Goal: Task Accomplishment & Management: Manage account settings

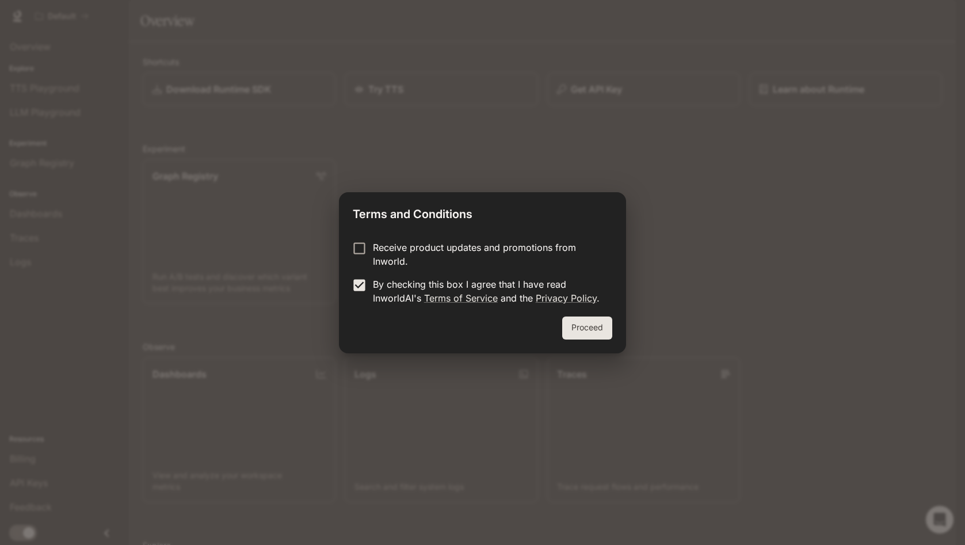
click at [584, 330] on button "Proceed" at bounding box center [587, 327] width 50 height 23
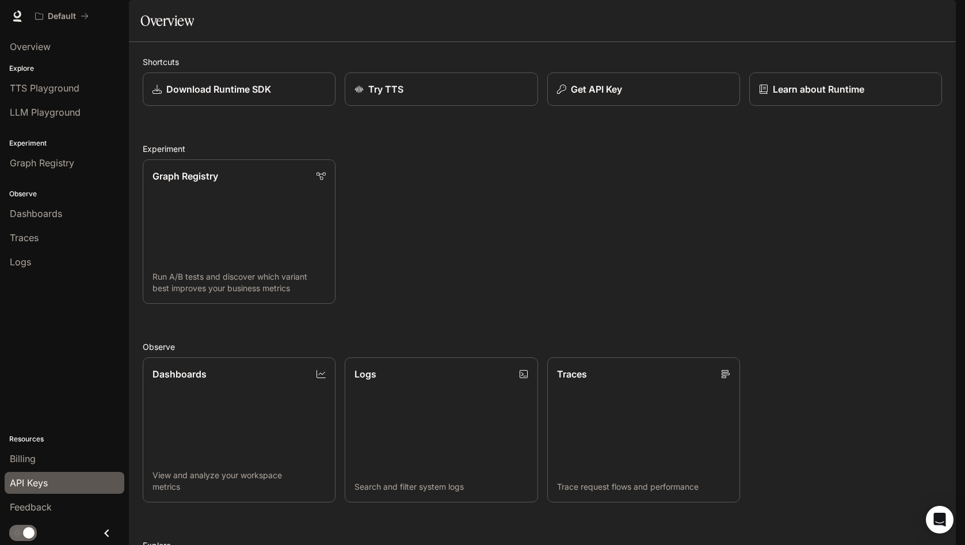
click at [67, 483] on div "API Keys" at bounding box center [64, 483] width 109 height 14
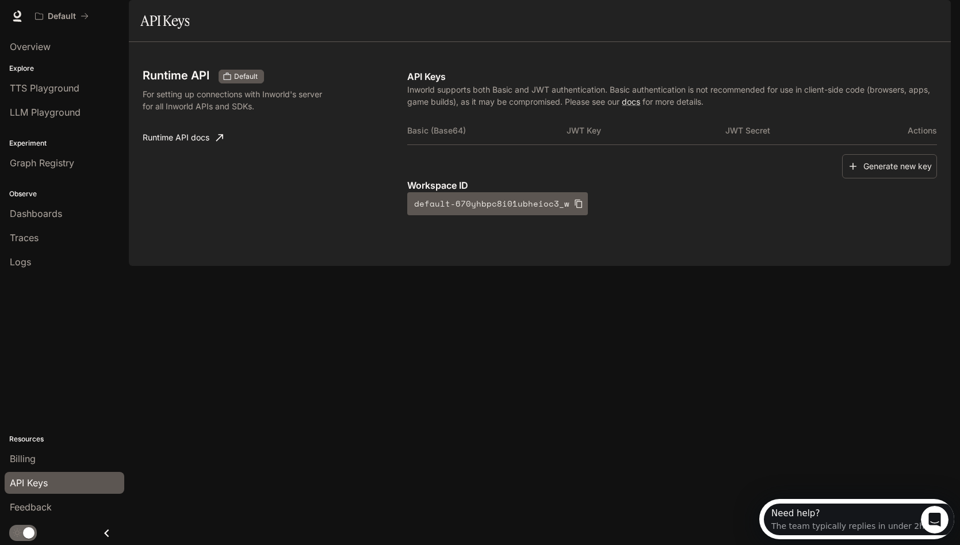
click at [847, 172] on icon "button" at bounding box center [853, 166] width 12 height 12
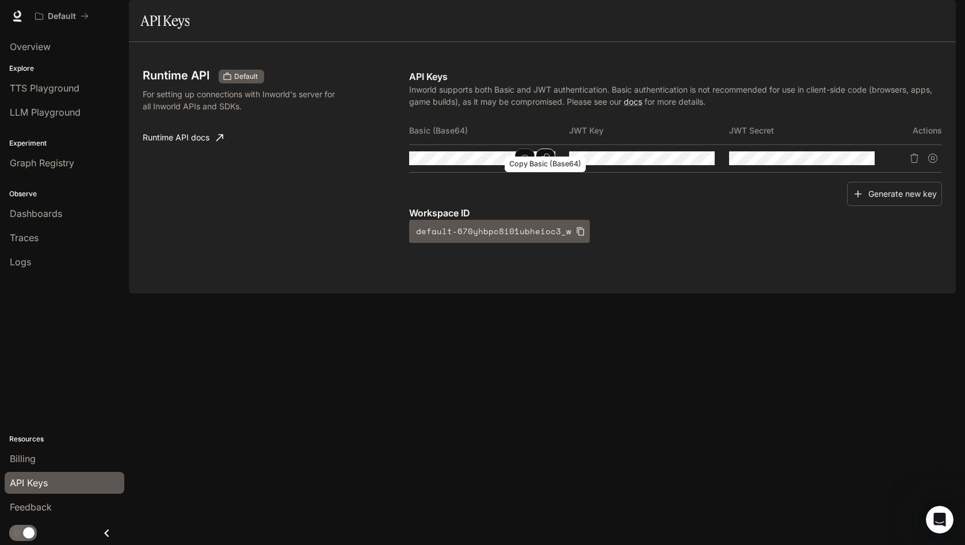
click at [546, 163] on icon "Copy Basic (Base64)" at bounding box center [545, 158] width 9 height 9
click at [709, 163] on icon "Copy Key" at bounding box center [705, 158] width 9 height 9
click at [868, 163] on icon "Copy Secret" at bounding box center [864, 158] width 9 height 9
click at [809, 206] on div "Generate new key" at bounding box center [675, 194] width 533 height 25
click at [691, 243] on div "Workspace ID default-670yhbpc8i01ubheioc3_w" at bounding box center [675, 224] width 533 height 37
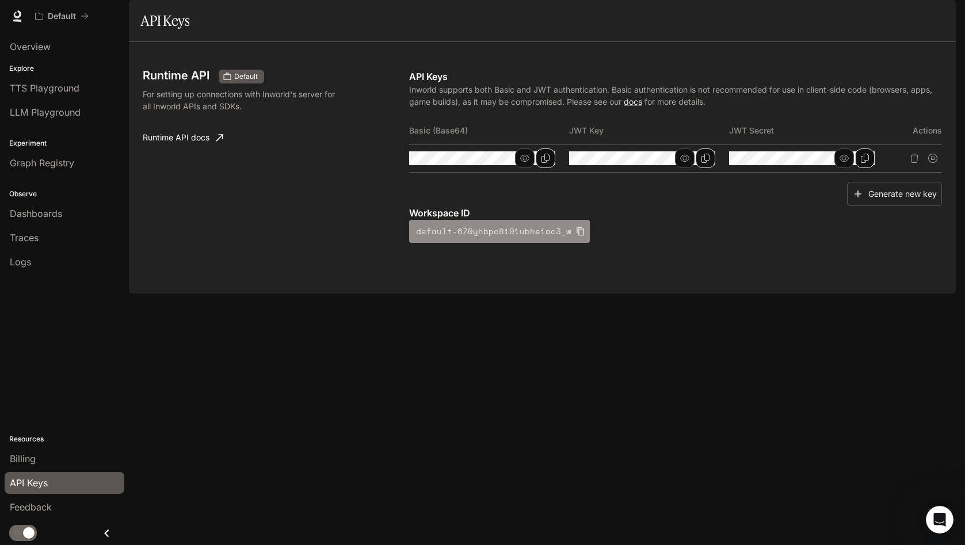
click at [576, 236] on icon "button" at bounding box center [579, 231] width 7 height 9
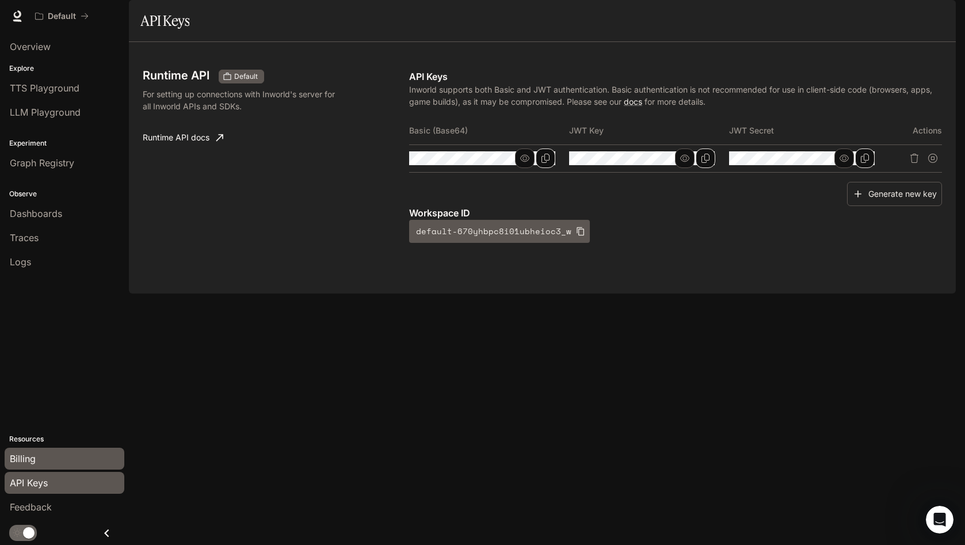
click at [55, 462] on div "Billing" at bounding box center [64, 459] width 109 height 14
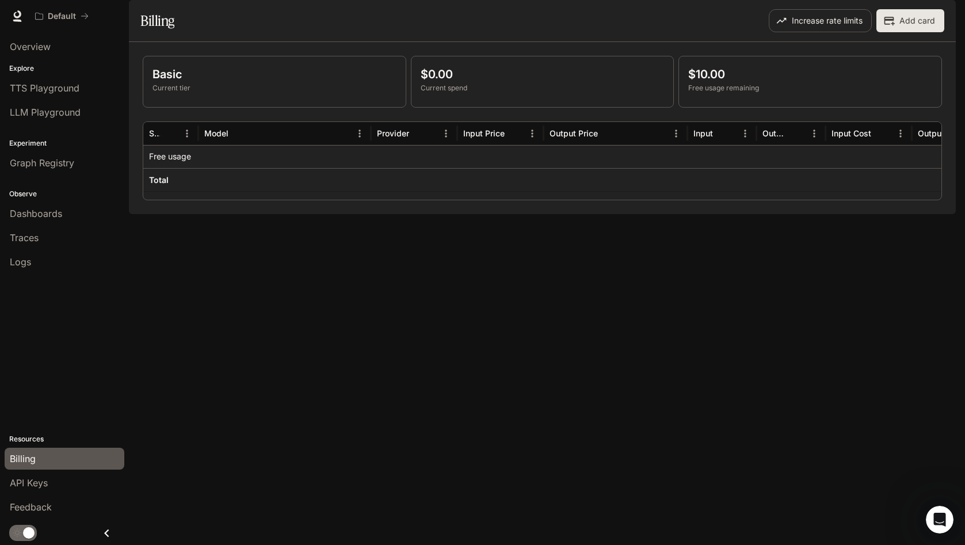
click at [915, 32] on button "Add card" at bounding box center [910, 20] width 68 height 23
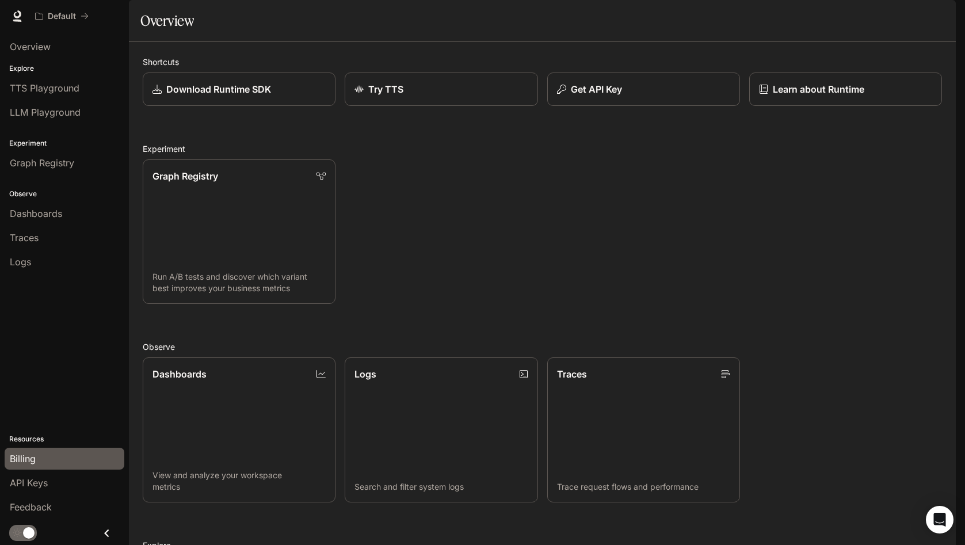
click at [63, 462] on div "Billing" at bounding box center [64, 459] width 109 height 14
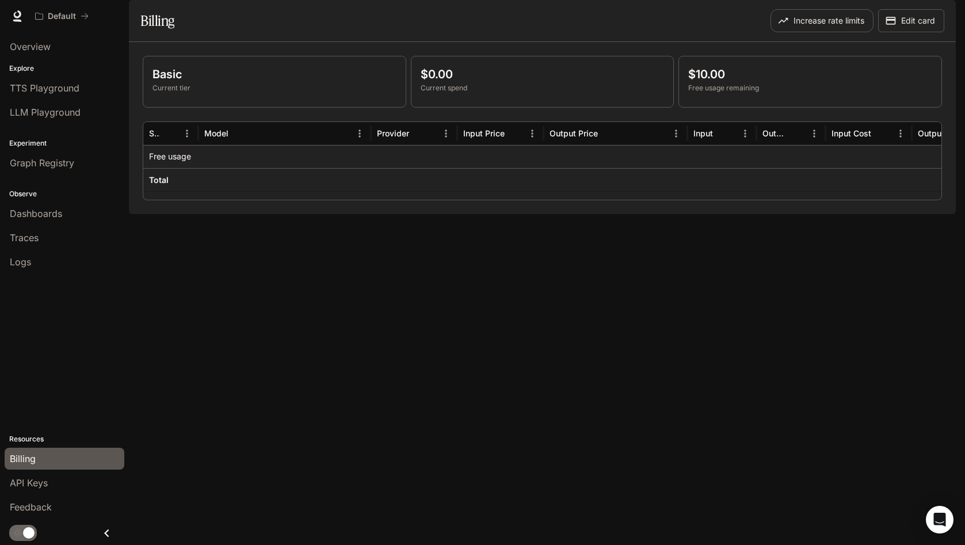
click at [928, 17] on button "button" at bounding box center [939, 16] width 23 height 23
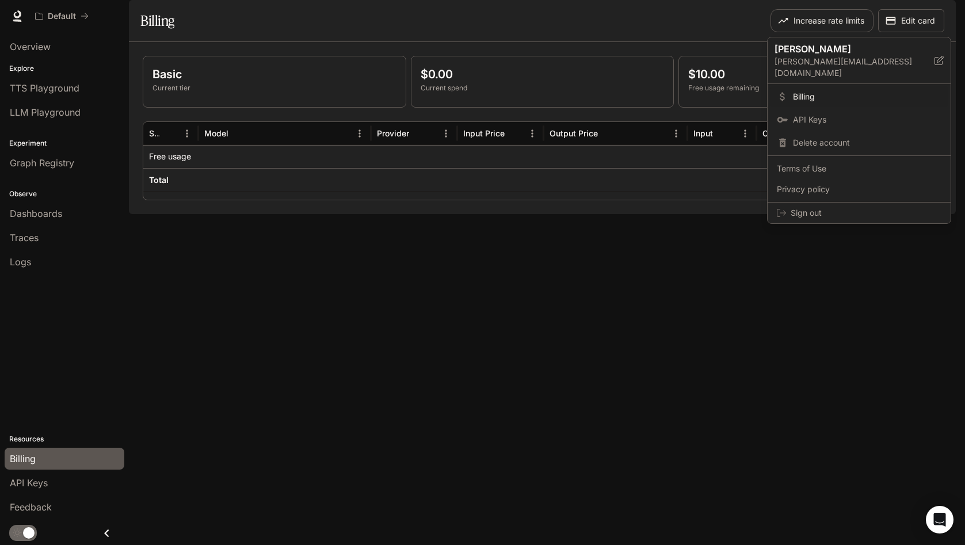
click at [659, 40] on div at bounding box center [482, 272] width 965 height 545
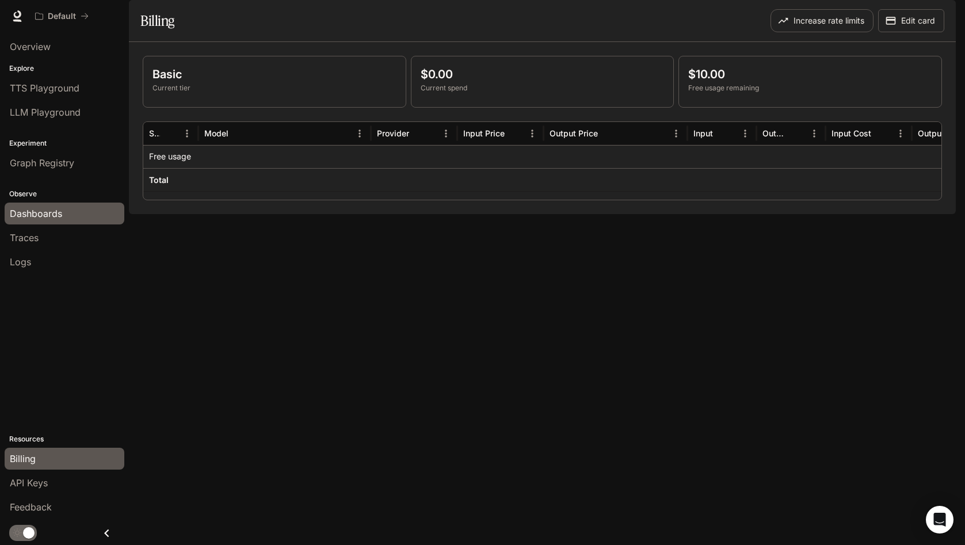
click at [84, 215] on div "Dashboards" at bounding box center [64, 213] width 109 height 14
